Goal: Obtain resource: Download file/media

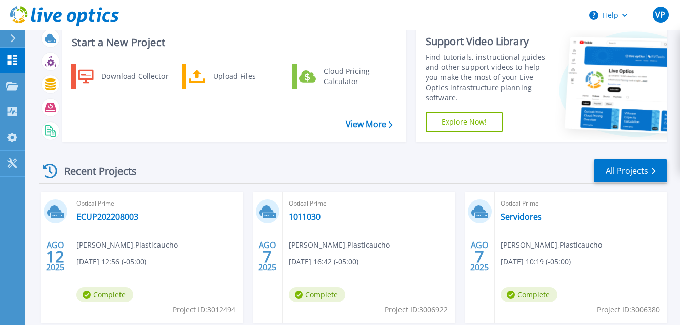
scroll to position [101, 0]
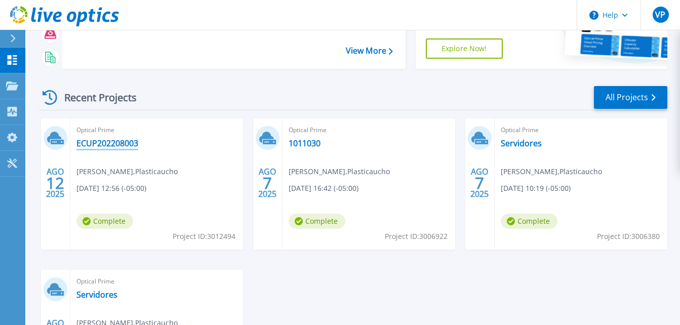
click at [77, 140] on link "ECUP202208003" at bounding box center [107, 143] width 62 height 10
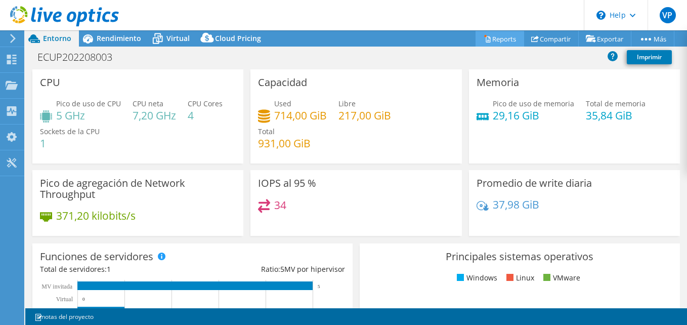
click at [496, 36] on link "Reports" at bounding box center [500, 39] width 49 height 16
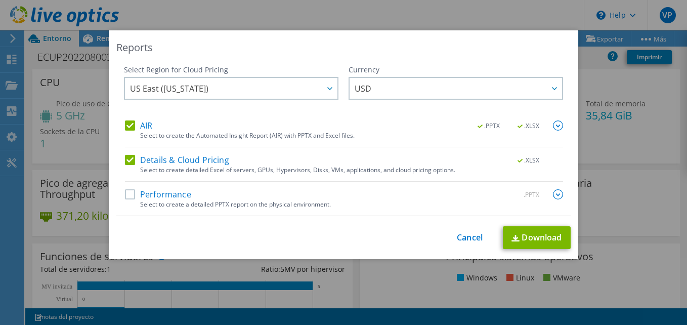
click at [125, 197] on label "Performance" at bounding box center [158, 194] width 66 height 10
click at [0, 0] on input "Performance" at bounding box center [0, 0] width 0 height 0
click at [536, 234] on link "Download" at bounding box center [537, 237] width 68 height 23
